Goal: Task Accomplishment & Management: Manage account settings

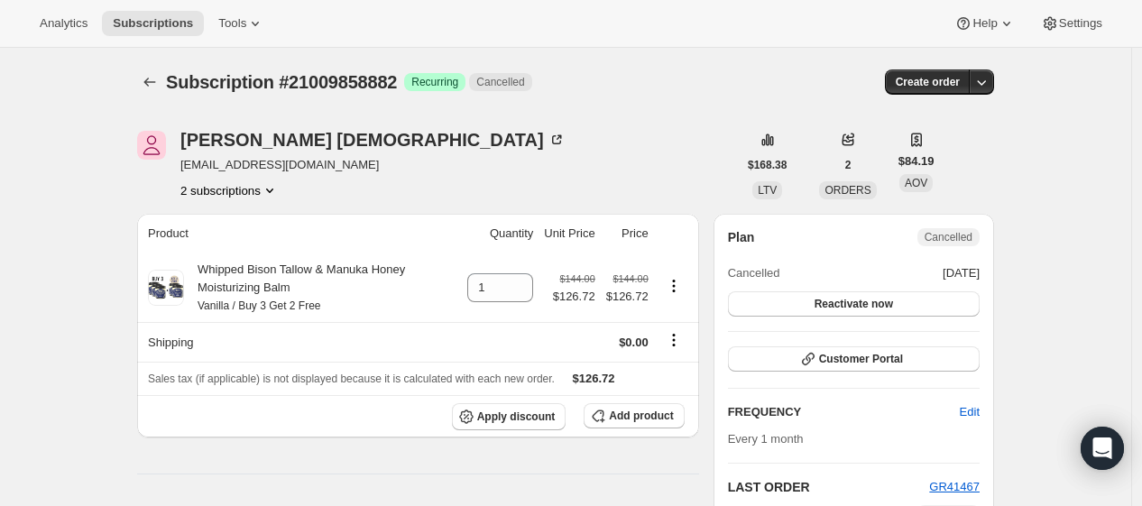
click at [257, 192] on button "2 subscriptions" at bounding box center [229, 190] width 98 height 18
click at [245, 222] on span "21009826114" at bounding box center [235, 225] width 125 height 18
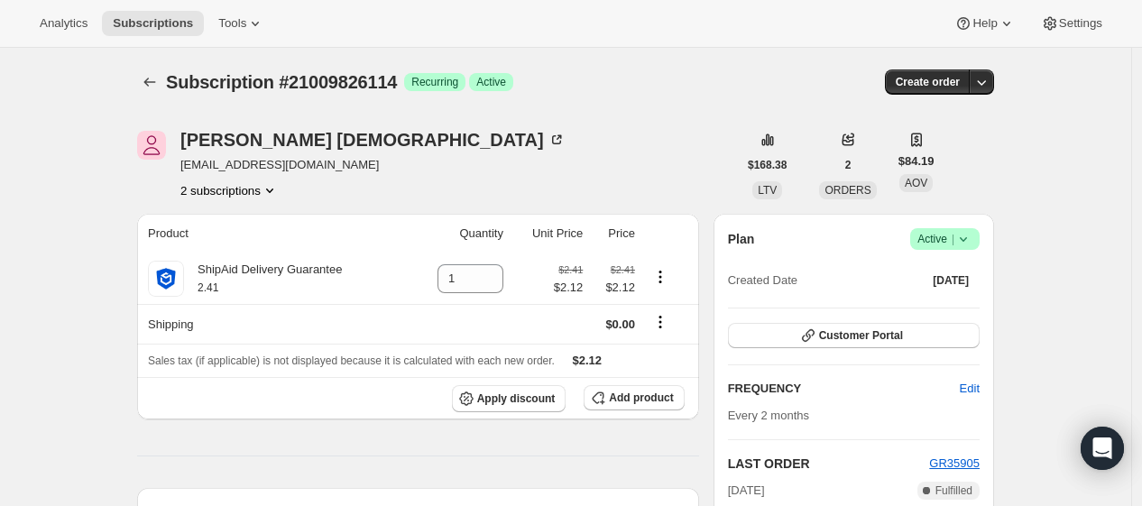
click at [973, 239] on icon at bounding box center [964, 239] width 18 height 18
click at [966, 306] on span "Cancel subscription" at bounding box center [952, 305] width 102 height 14
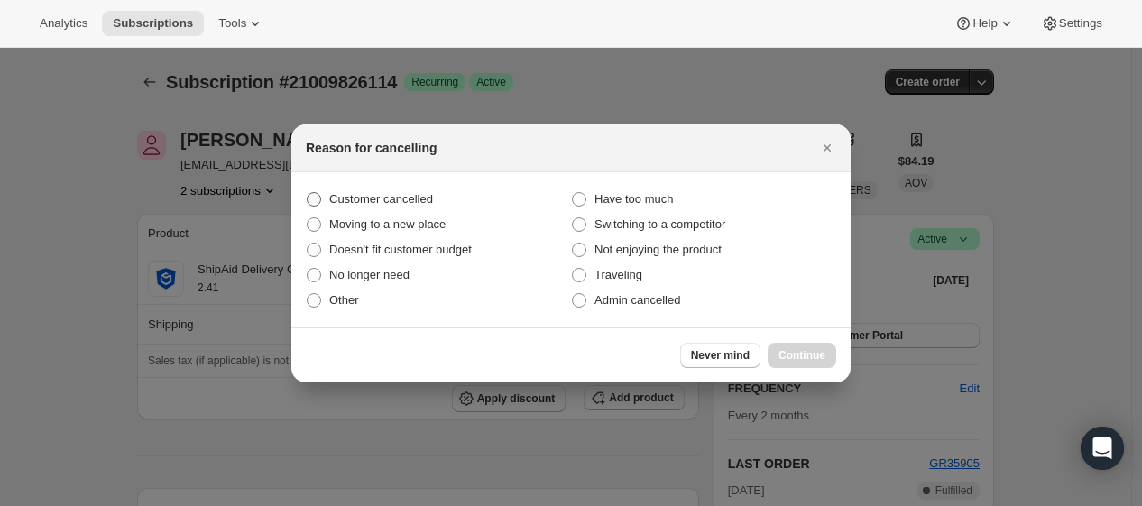
click at [353, 202] on span "Customer cancelled" at bounding box center [381, 199] width 104 height 14
click at [308, 193] on input "Customer cancelled" at bounding box center [307, 192] width 1 height 1
radio input "true"
click at [789, 348] on span "Continue" at bounding box center [802, 355] width 47 height 14
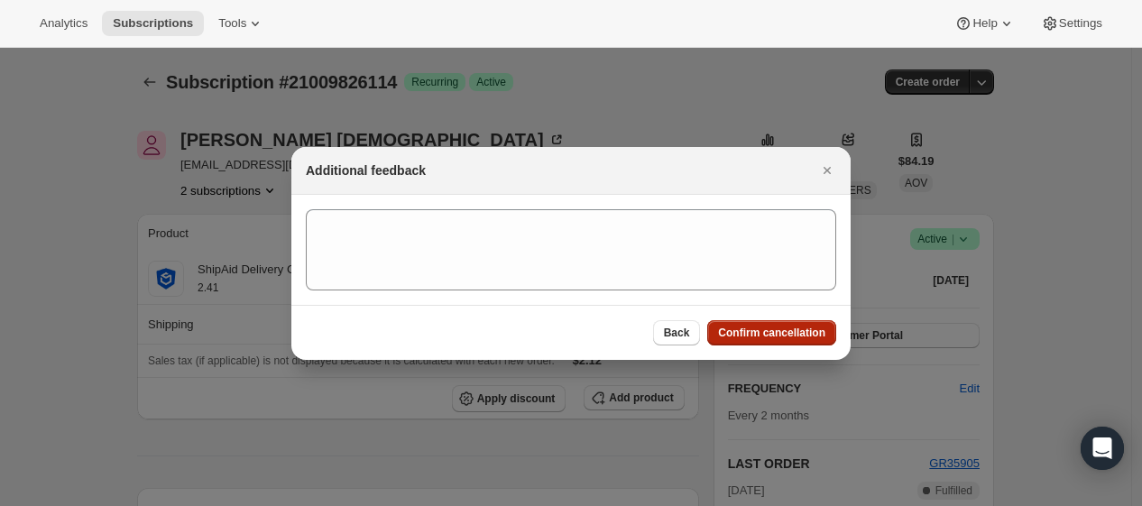
click at [794, 332] on span "Confirm cancellation" at bounding box center [771, 333] width 107 height 14
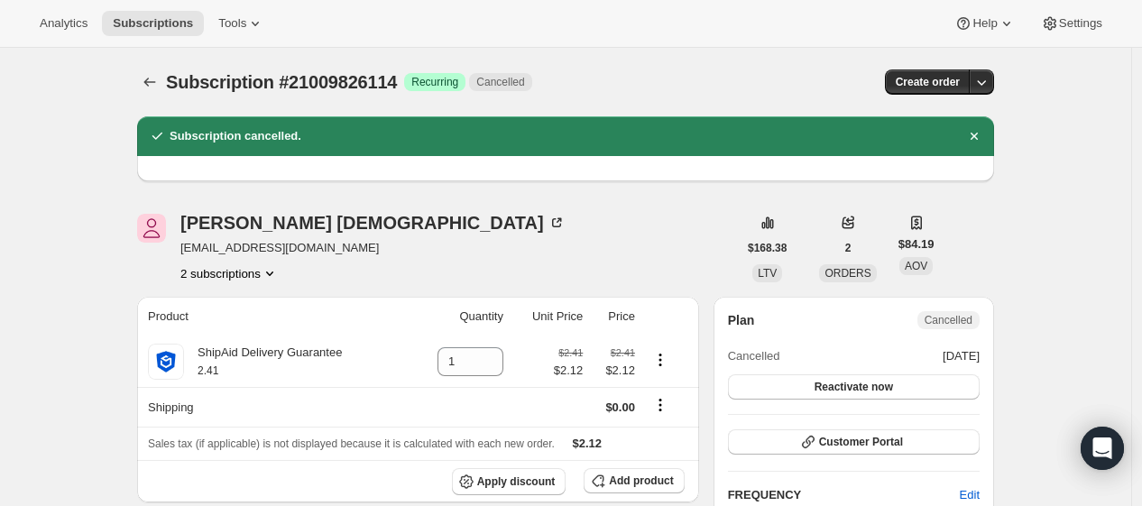
click at [256, 272] on button "2 subscriptions" at bounding box center [229, 273] width 98 height 18
click at [263, 325] on button "21009858882" at bounding box center [236, 337] width 136 height 29
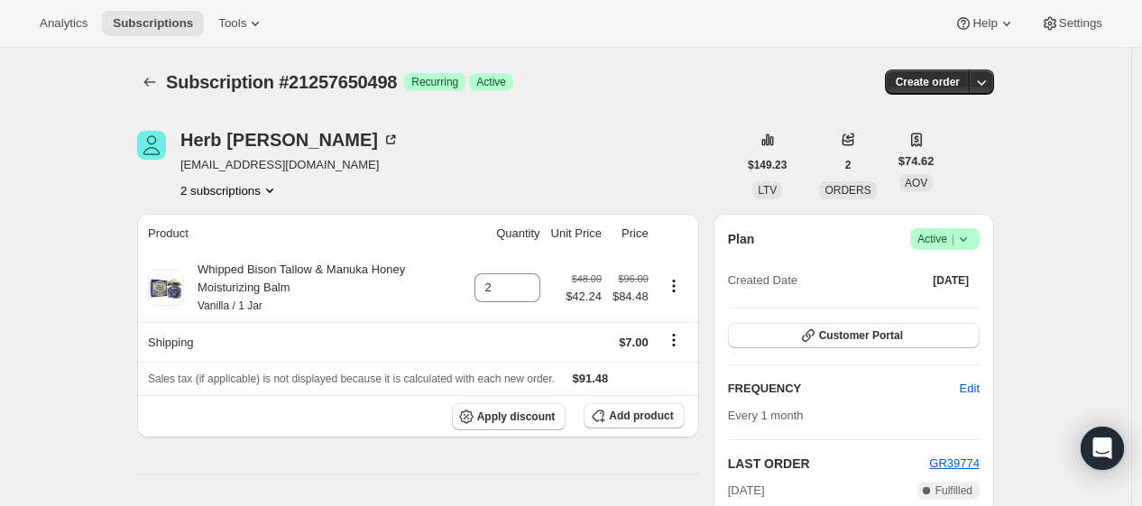
click at [948, 243] on span "Active |" at bounding box center [945, 239] width 55 height 18
click at [994, 309] on span "Cancel subscription" at bounding box center [952, 305] width 102 height 14
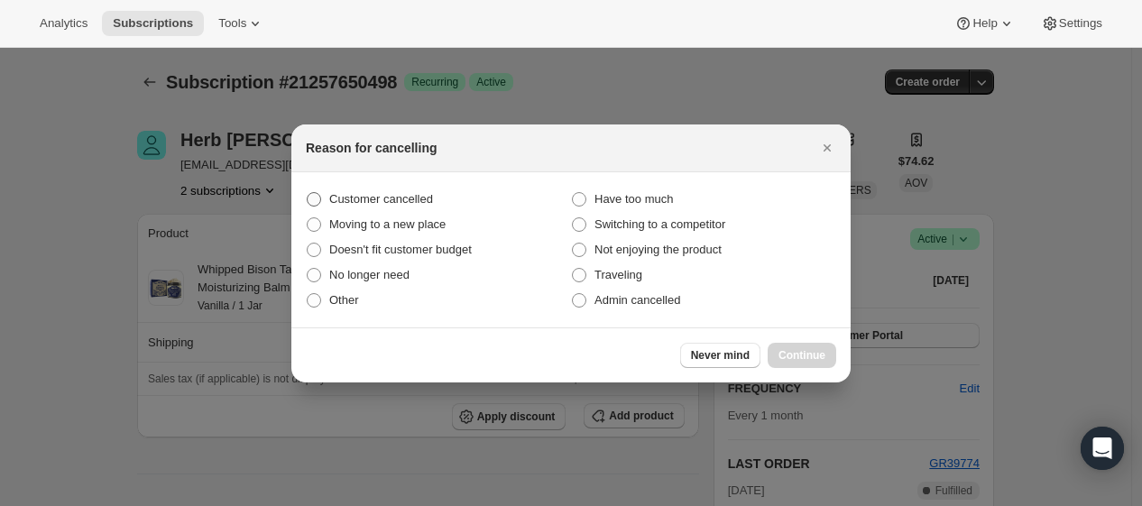
click at [362, 200] on span "Customer cancelled" at bounding box center [381, 199] width 104 height 14
click at [308, 193] on input "Customer cancelled" at bounding box center [307, 192] width 1 height 1
radio input "true"
click at [795, 352] on span "Continue" at bounding box center [802, 355] width 47 height 14
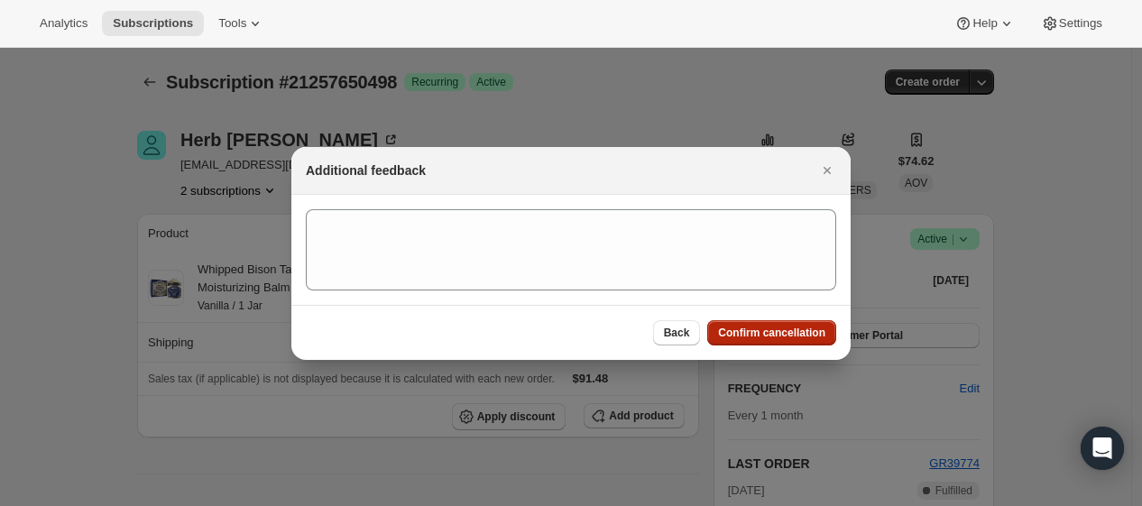
click at [791, 334] on span "Confirm cancellation" at bounding box center [771, 333] width 107 height 14
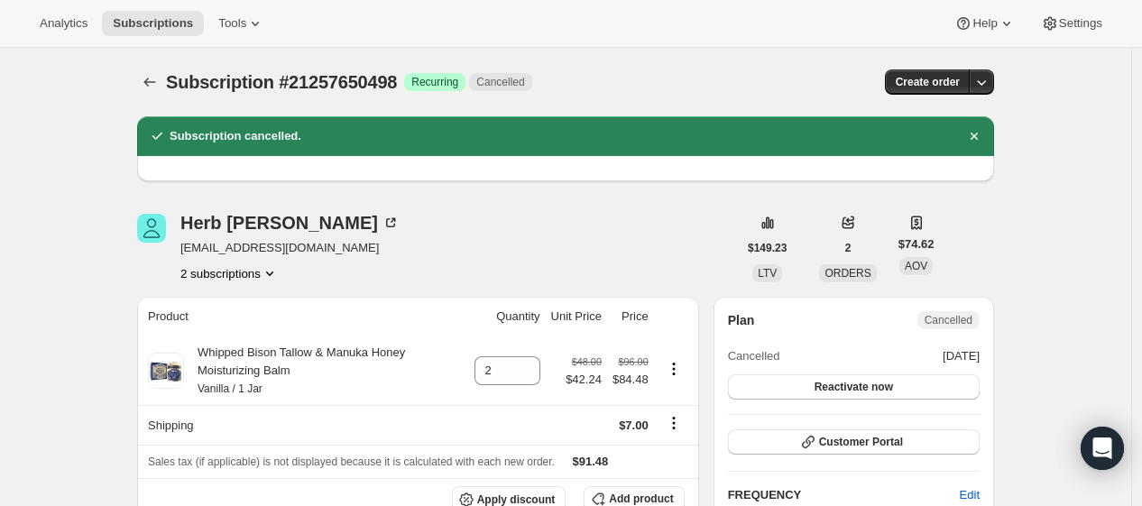
click at [247, 278] on button "2 subscriptions" at bounding box center [229, 273] width 98 height 18
click at [249, 300] on span "21257617730" at bounding box center [235, 308] width 125 height 18
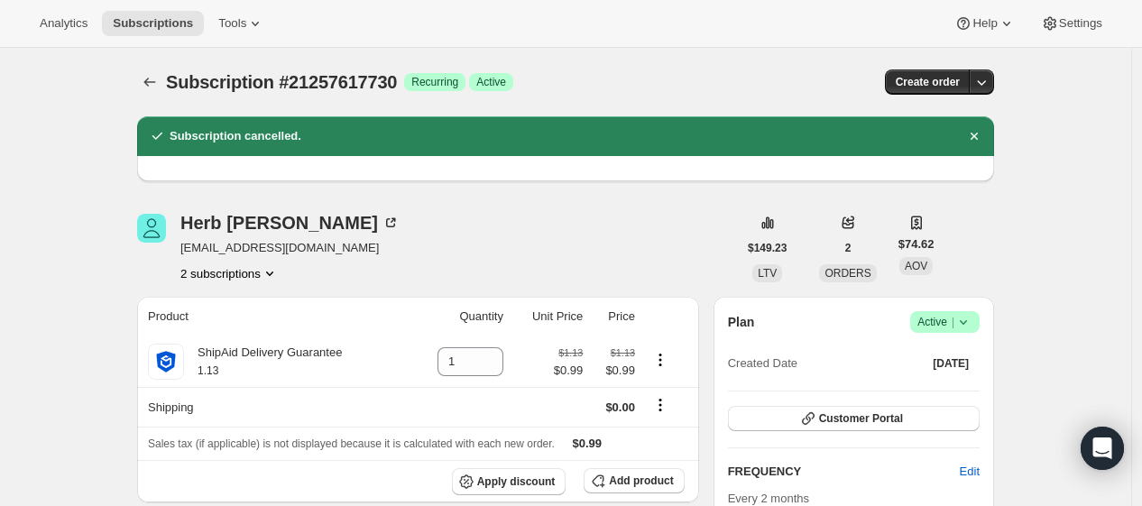
click at [952, 318] on span "Active |" at bounding box center [945, 322] width 55 height 18
click at [946, 386] on span "Cancel subscription" at bounding box center [952, 388] width 102 height 14
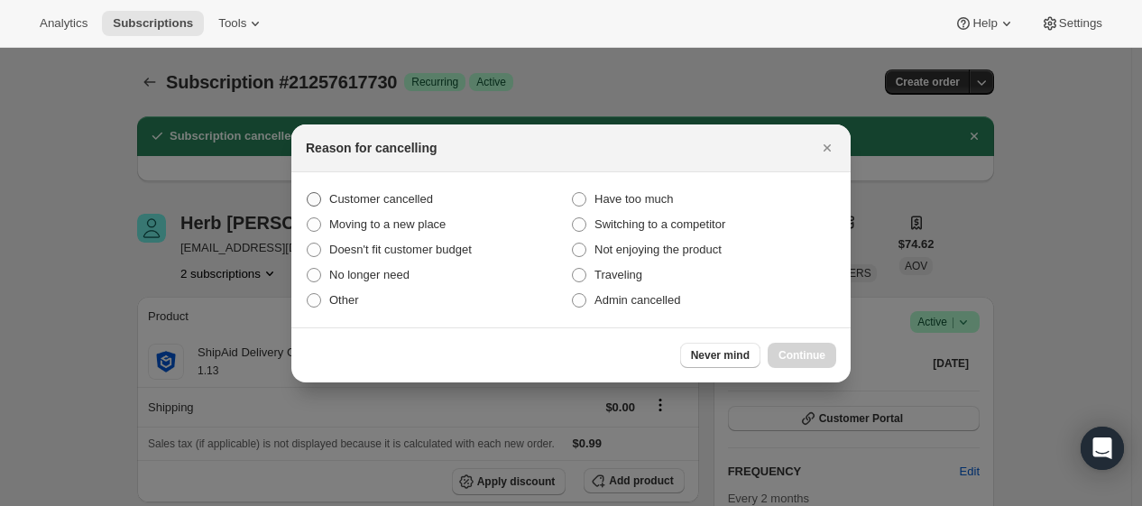
click at [365, 194] on span "Customer cancelled" at bounding box center [381, 199] width 104 height 14
click at [308, 193] on input "Customer cancelled" at bounding box center [307, 192] width 1 height 1
radio input "true"
click at [812, 356] on span "Continue" at bounding box center [802, 355] width 47 height 14
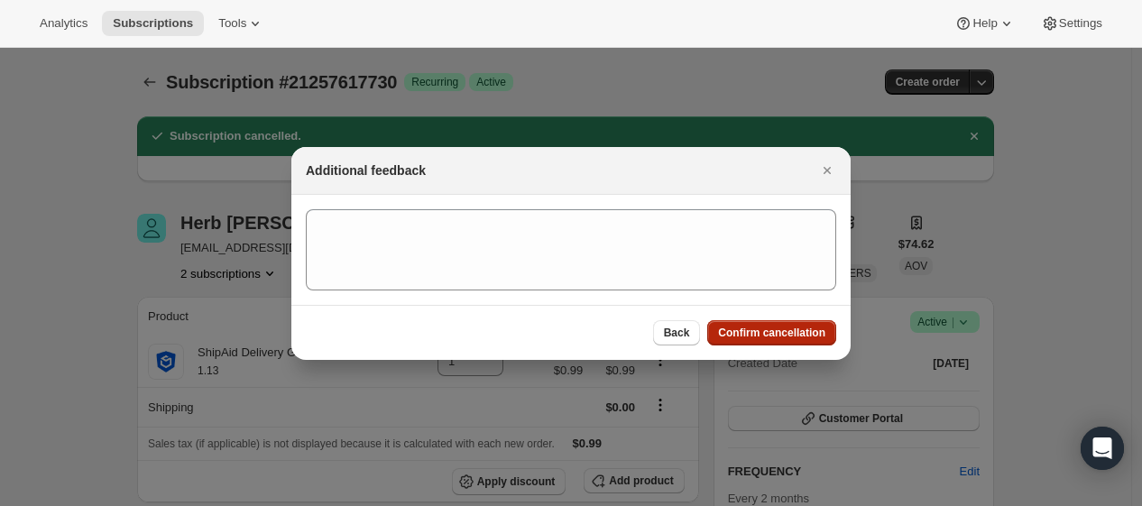
click at [804, 333] on span "Confirm cancellation" at bounding box center [771, 333] width 107 height 14
